Goal: Information Seeking & Learning: Understand process/instructions

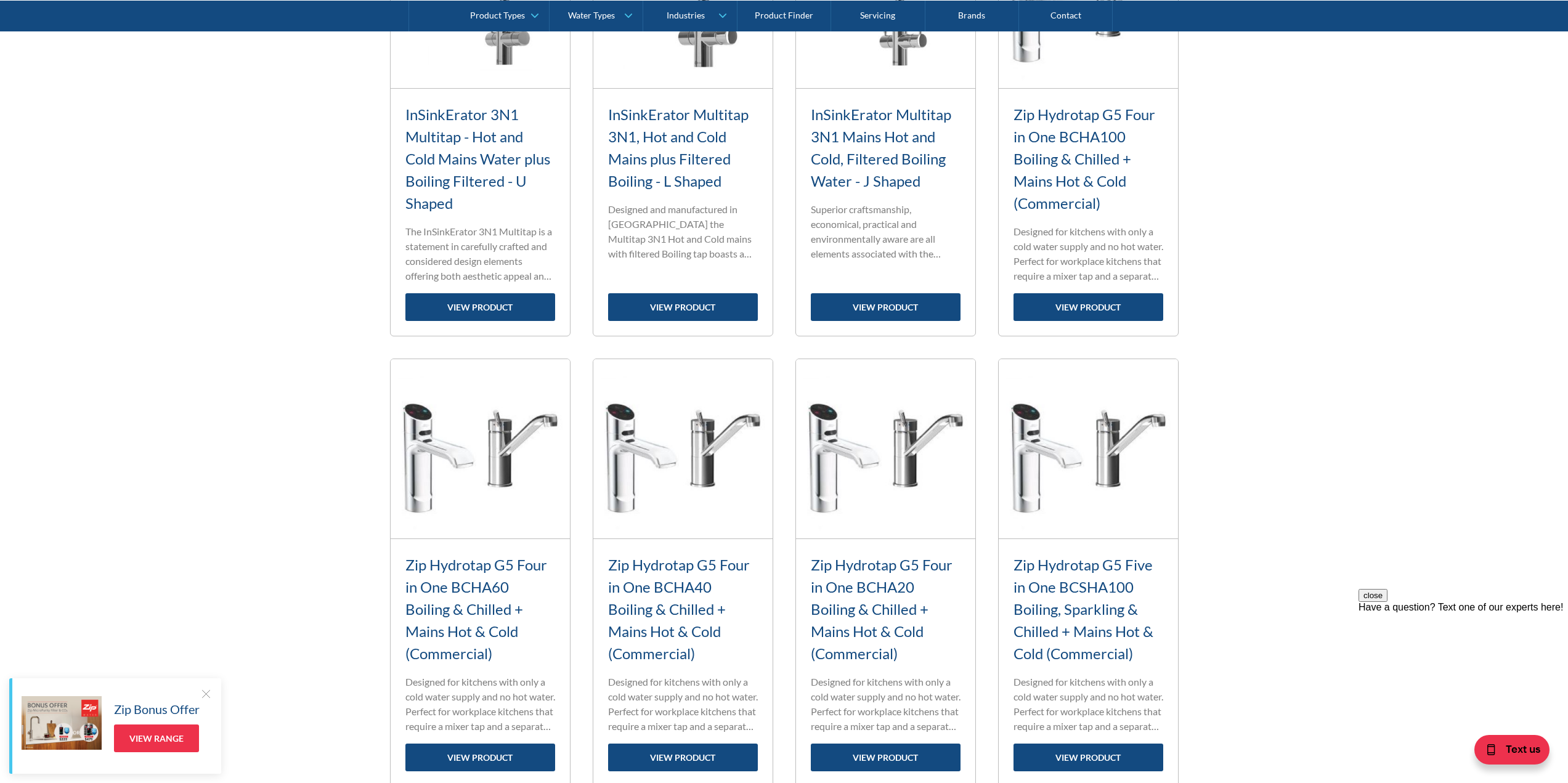
scroll to position [801, 0]
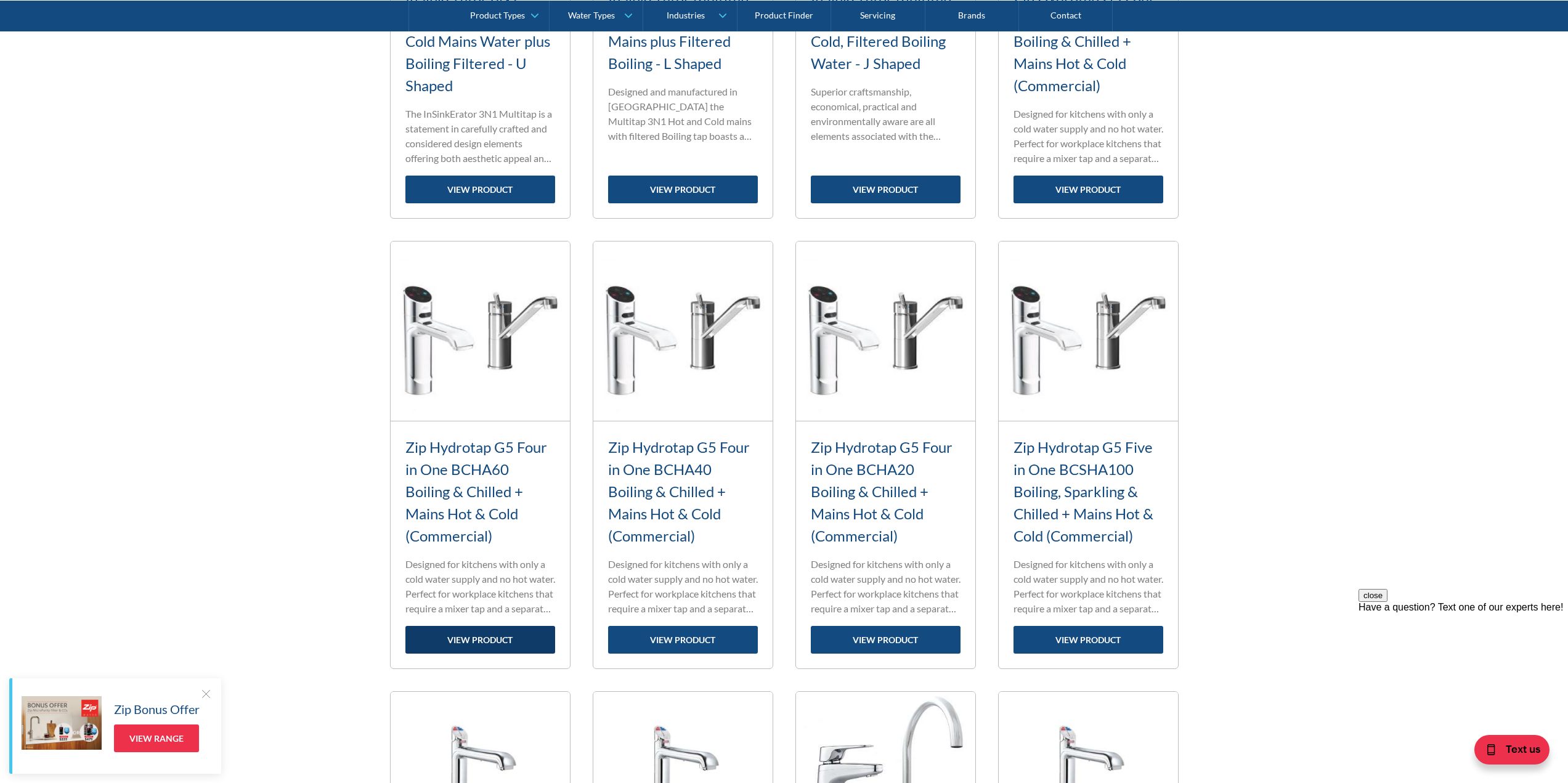
click at [473, 630] on link "view product" at bounding box center [480, 640] width 149 height 28
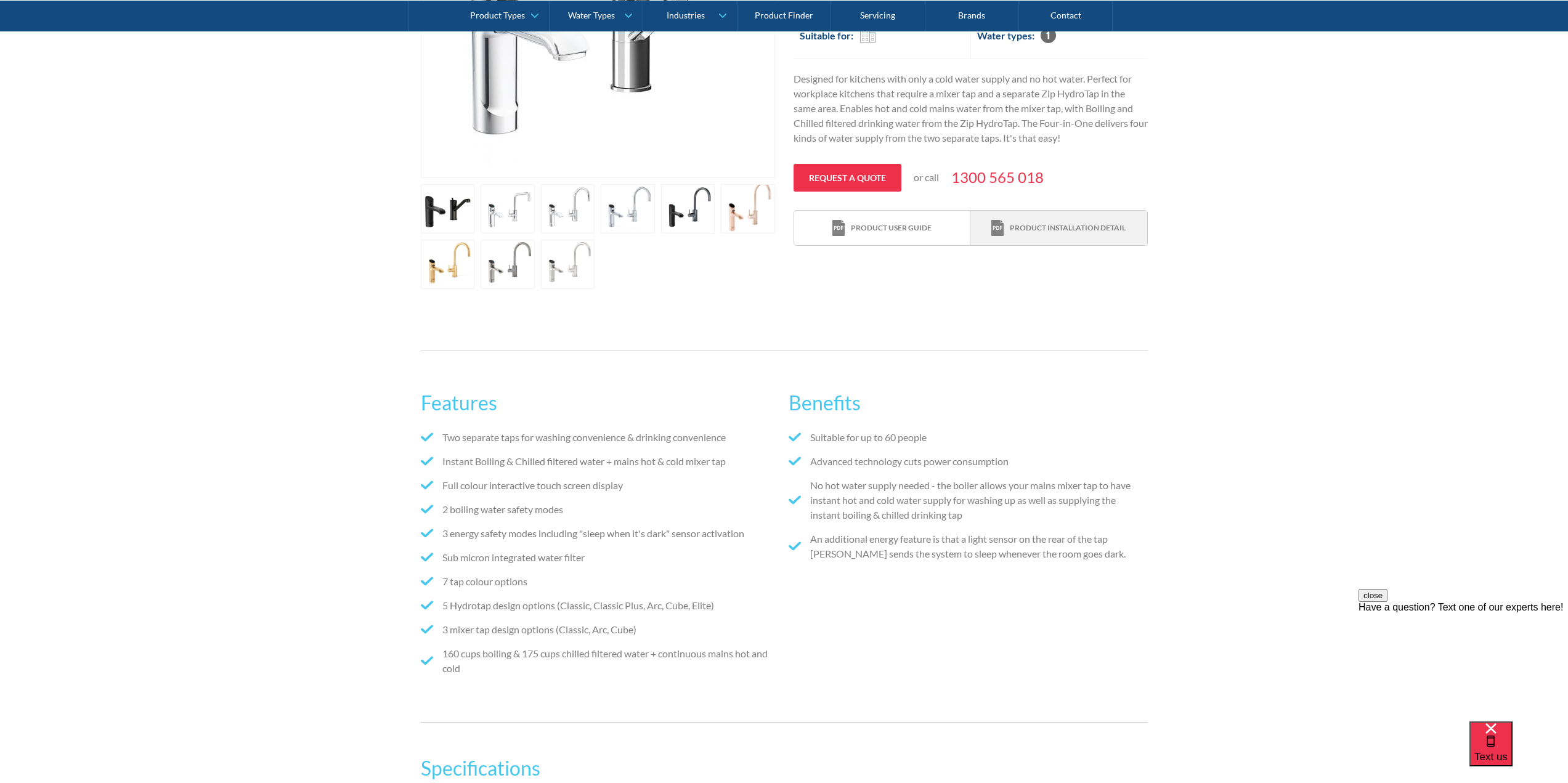
click at [1067, 235] on div "Product installation detail" at bounding box center [1059, 228] width 134 height 17
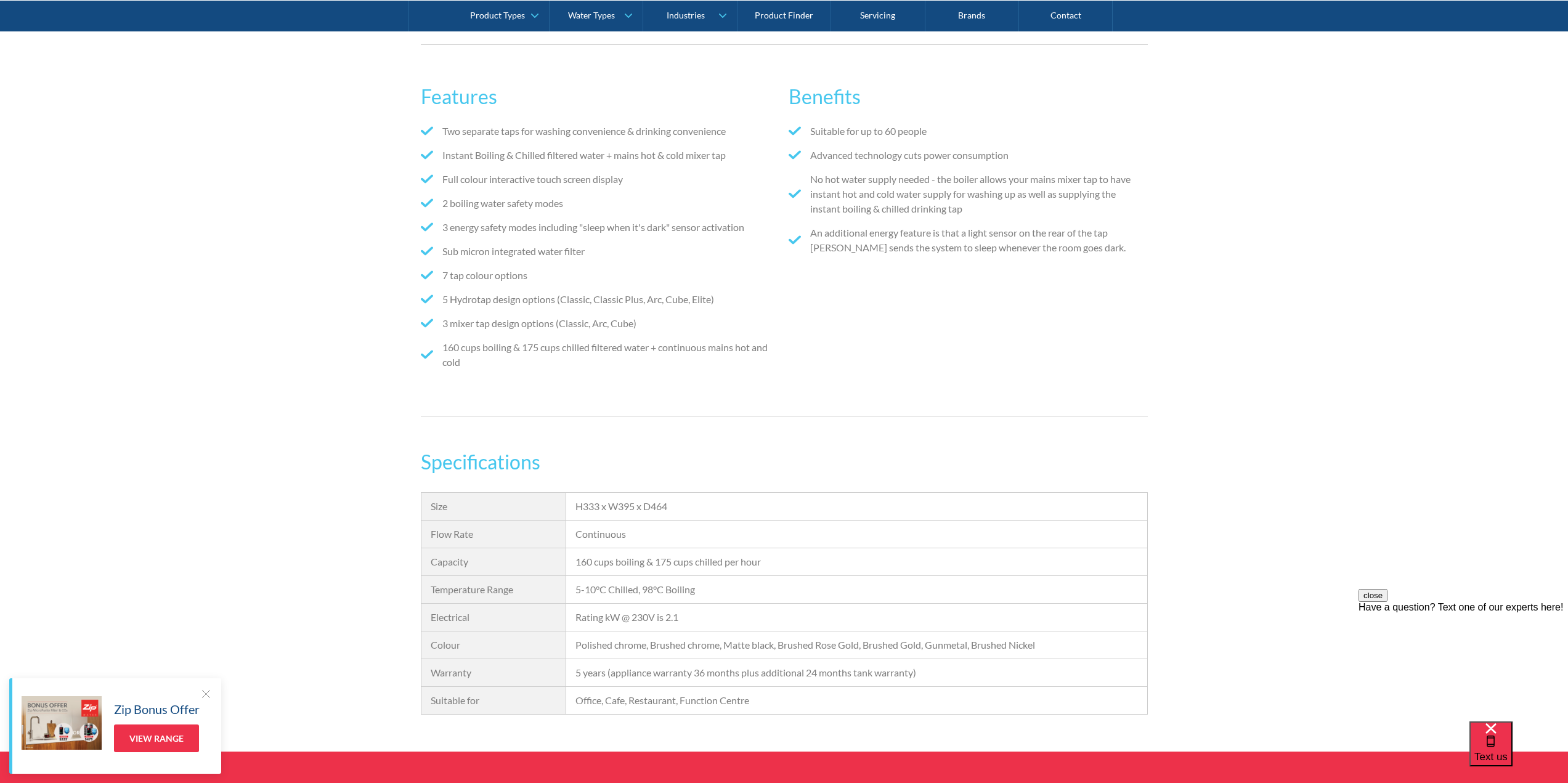
scroll to position [740, 0]
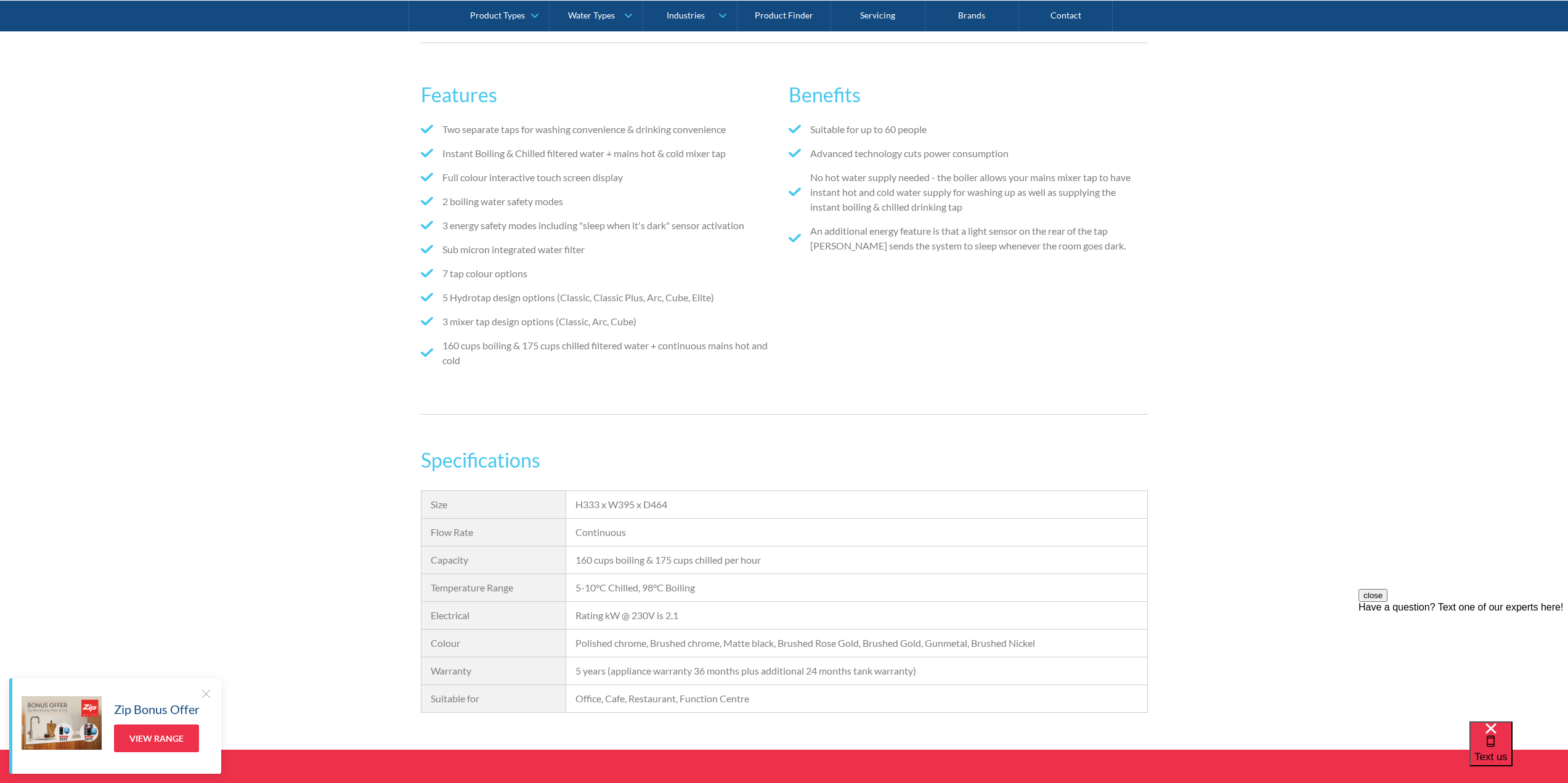
click at [701, 618] on div "Rating kW @ 230V is 2.1" at bounding box center [856, 615] width 562 height 15
drag, startPoint x: 678, startPoint y: 616, endPoint x: 663, endPoint y: 618, distance: 15.1
click at [663, 618] on div "Rating kW @ 230V is 2.1" at bounding box center [856, 615] width 562 height 15
click at [712, 622] on div "Rating kW @ 230V is 2.1" at bounding box center [856, 615] width 562 height 15
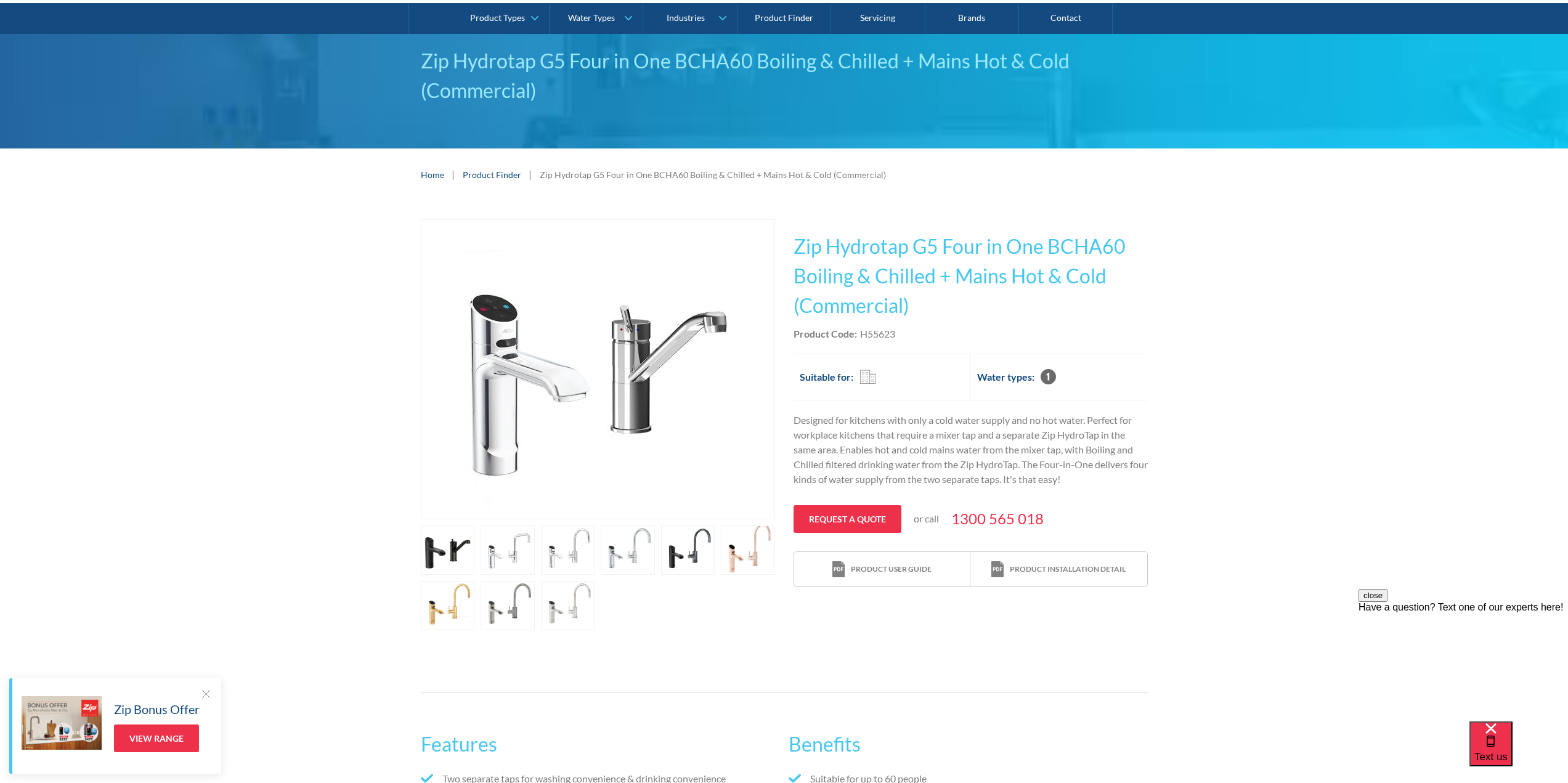
scroll to position [0, 0]
